Goal: Information Seeking & Learning: Learn about a topic

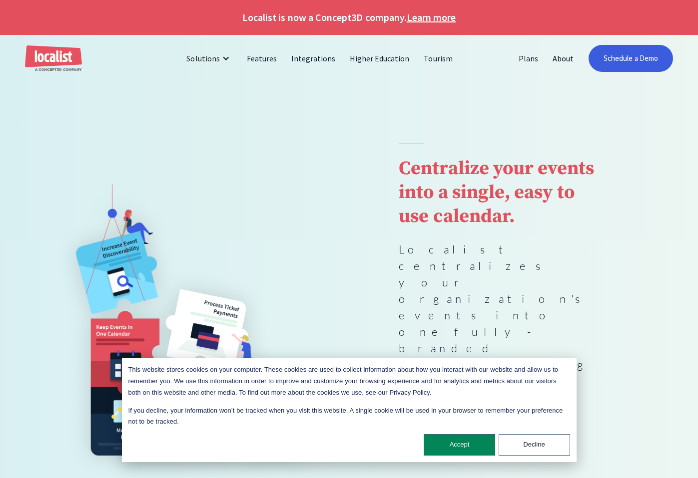
click at [432, 16] on link "Learn more" at bounding box center [430, 17] width 49 height 15
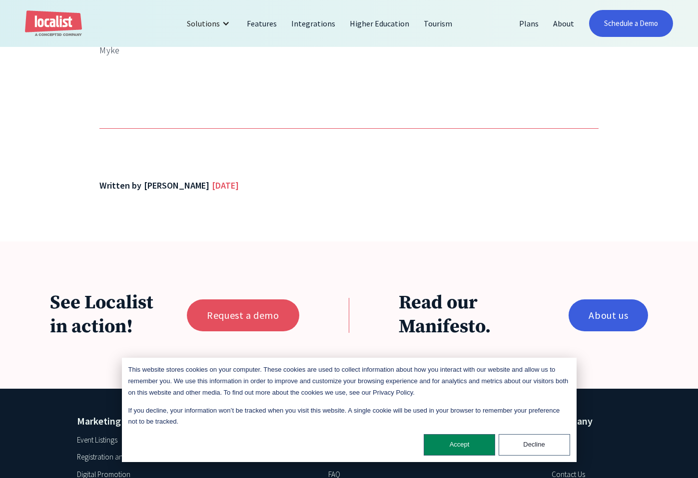
scroll to position [538, 0]
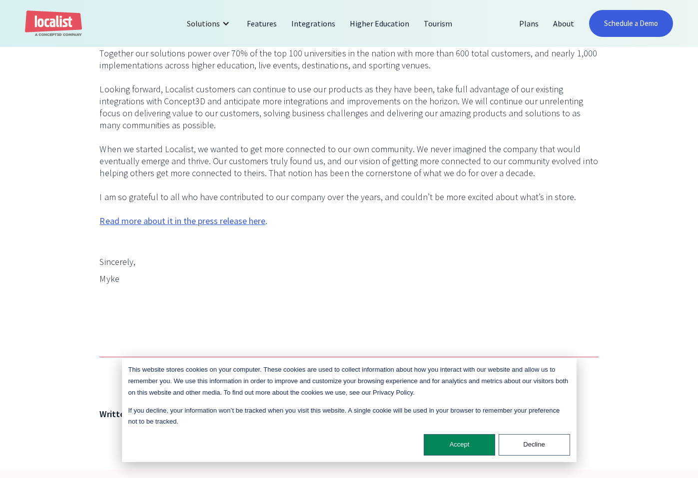
click at [196, 236] on p "I am pleased to share [DATE] that Localist has been acquired by Concept3D, a lo…" at bounding box center [348, 72] width 498 height 336
click at [201, 220] on link "Read more about it in the press release here" at bounding box center [182, 221] width 166 height 12
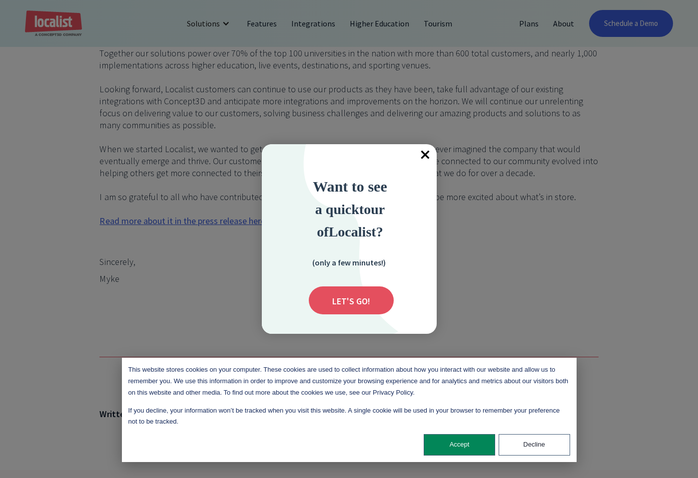
click at [417, 152] on span "×" at bounding box center [425, 155] width 22 height 22
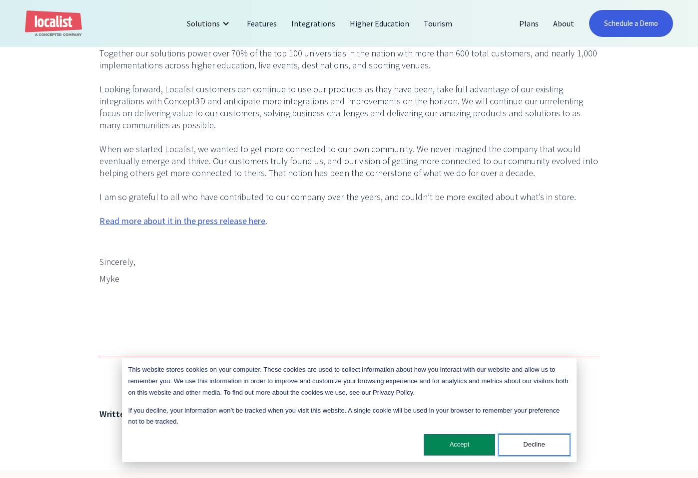
click at [526, 439] on button "Decline" at bounding box center [533, 444] width 71 height 21
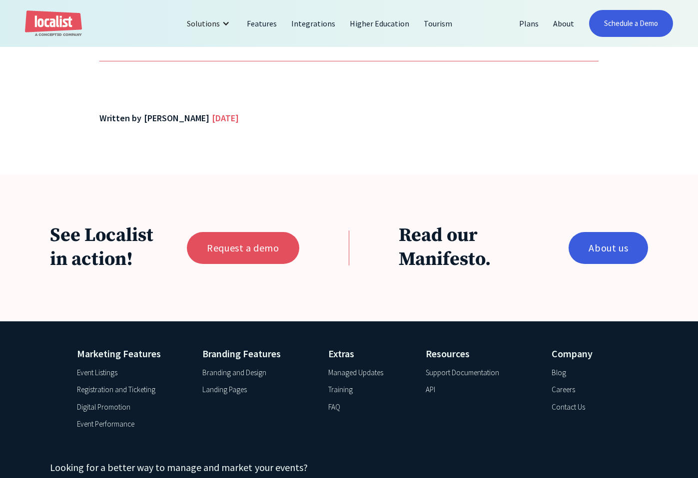
scroll to position [945, 0]
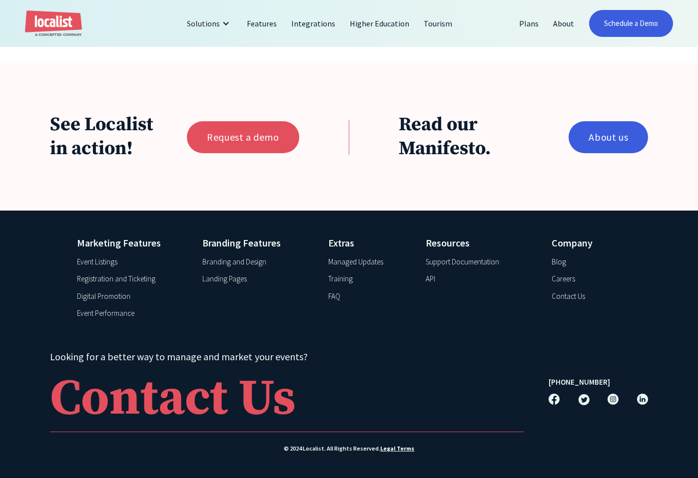
click at [582, 400] on img at bounding box center [583, 399] width 11 height 11
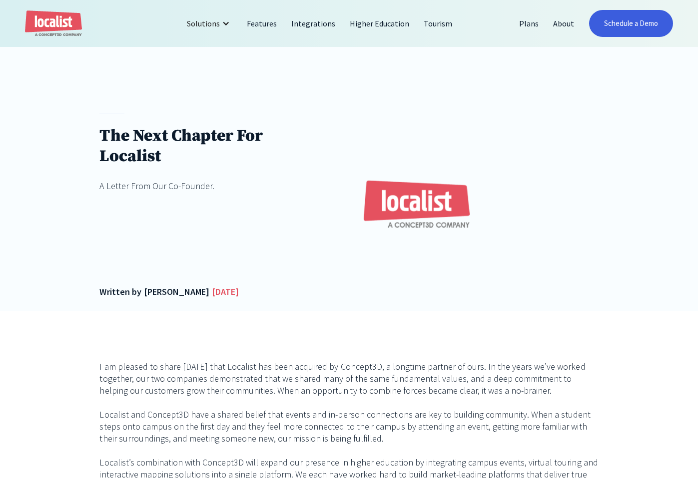
scroll to position [0, 0]
